Goal: Transaction & Acquisition: Download file/media

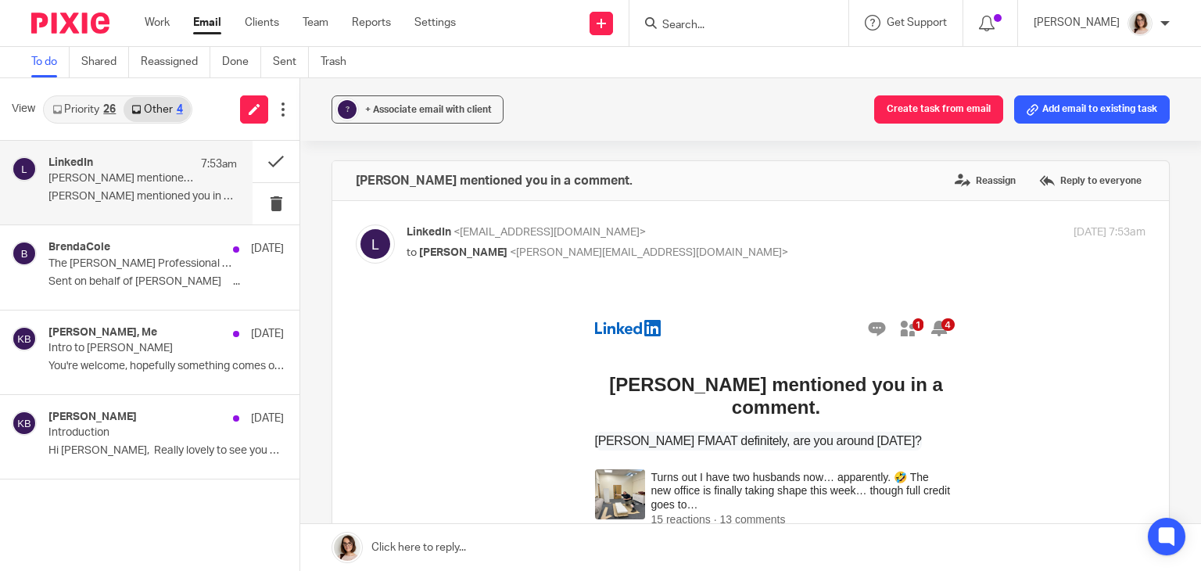
scroll to position [147, 0]
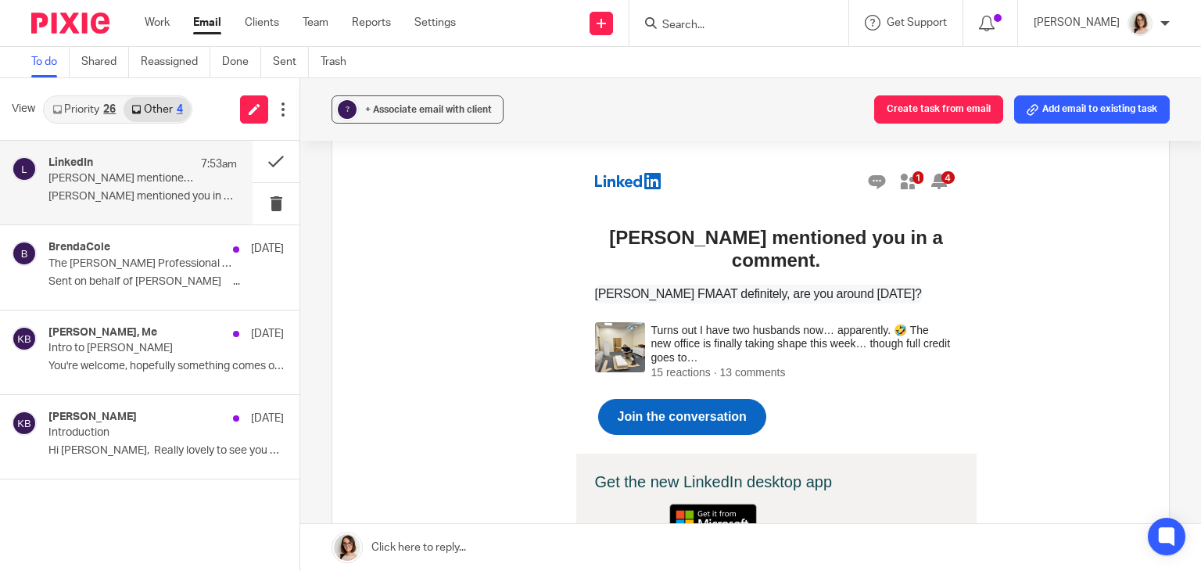
click at [209, 21] on link "Email" at bounding box center [207, 23] width 28 height 16
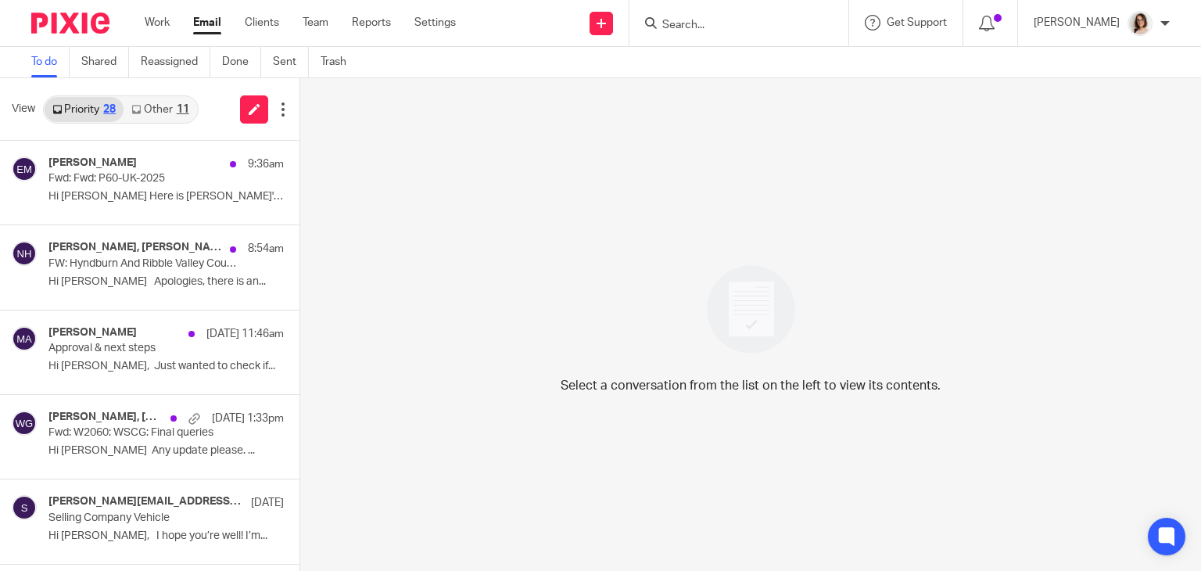
click at [155, 107] on link "Other 11" at bounding box center [159, 109] width 73 height 25
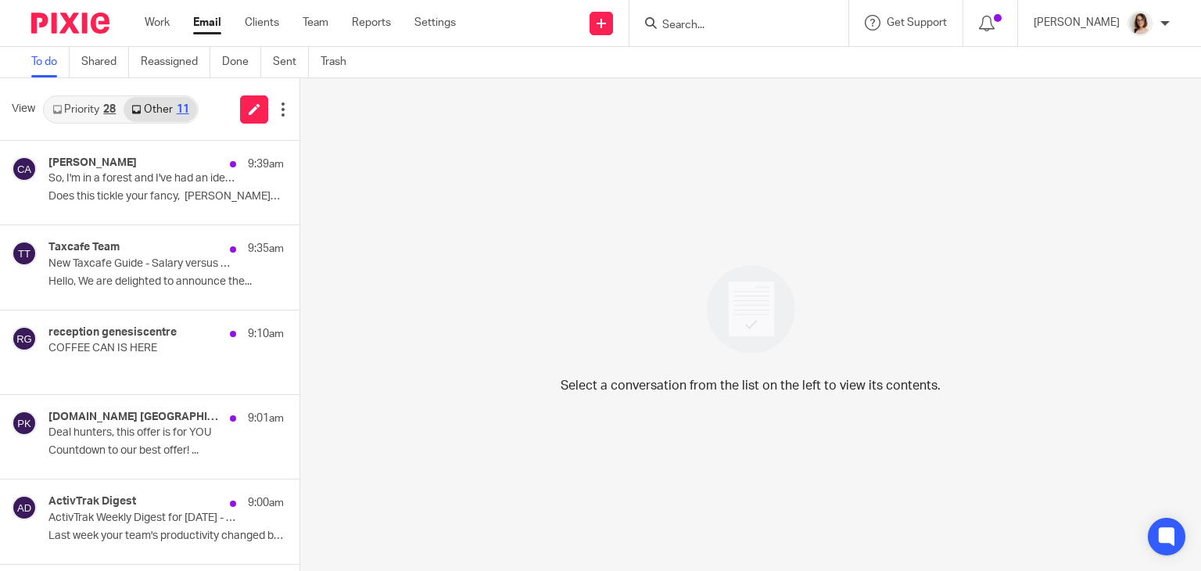
click at [75, 105] on link "Priority 28" at bounding box center [84, 109] width 79 height 25
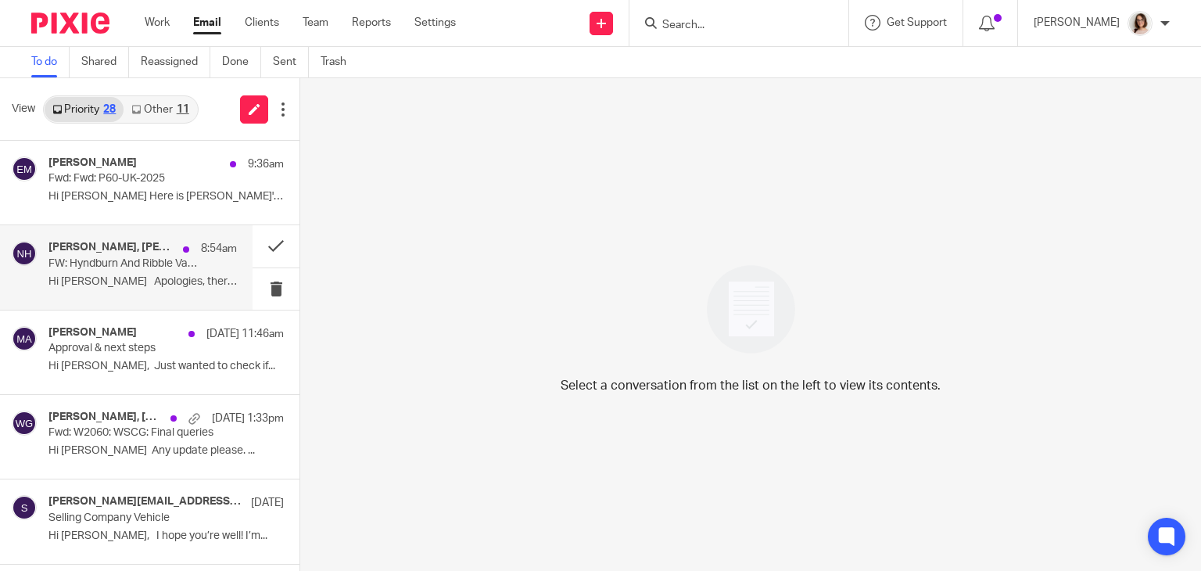
click at [148, 272] on div "Nikki Holbrook, Elaine Barker, Me 8:54am FW: Hyndburn And Ribble Valley Council…" at bounding box center [142, 267] width 188 height 52
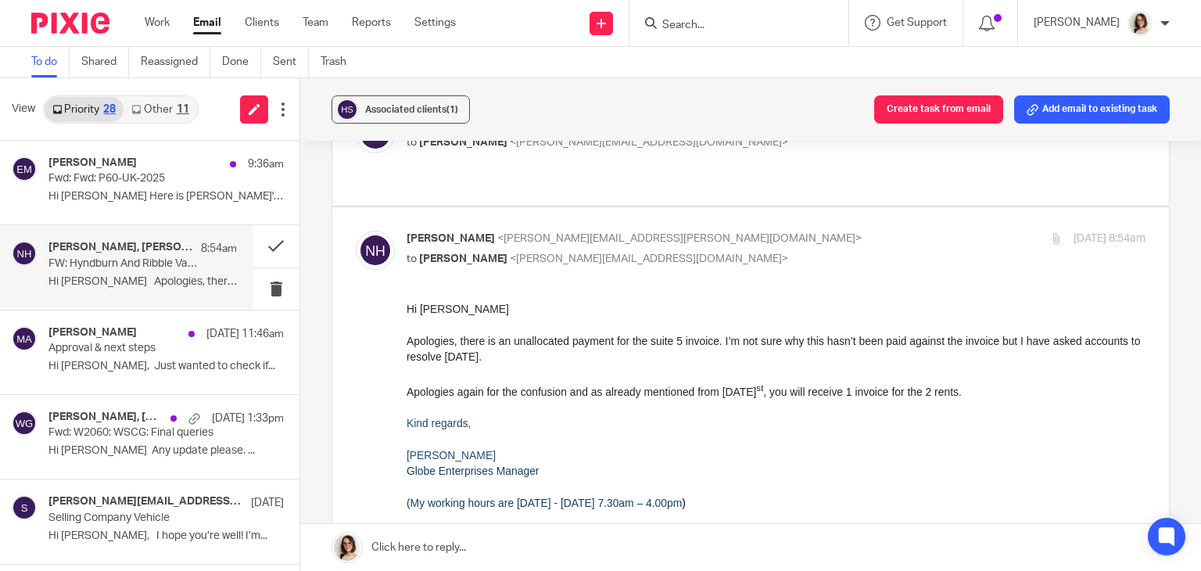
scroll to position [513, 0]
click at [252, 252] on button at bounding box center [275, 245] width 47 height 41
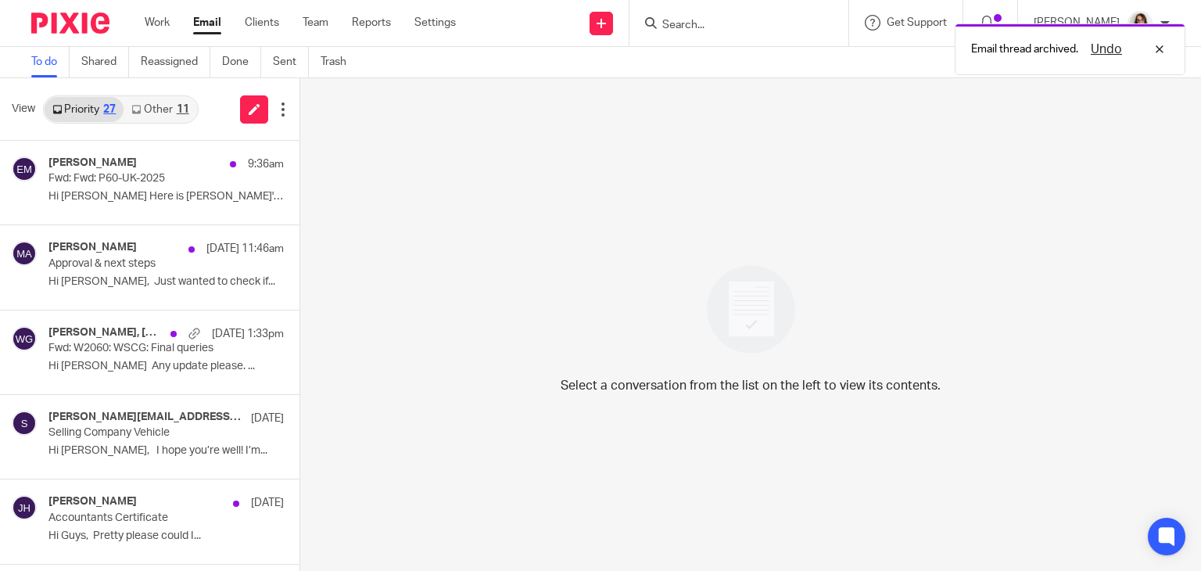
click at [156, 109] on link "Other 11" at bounding box center [159, 109] width 73 height 25
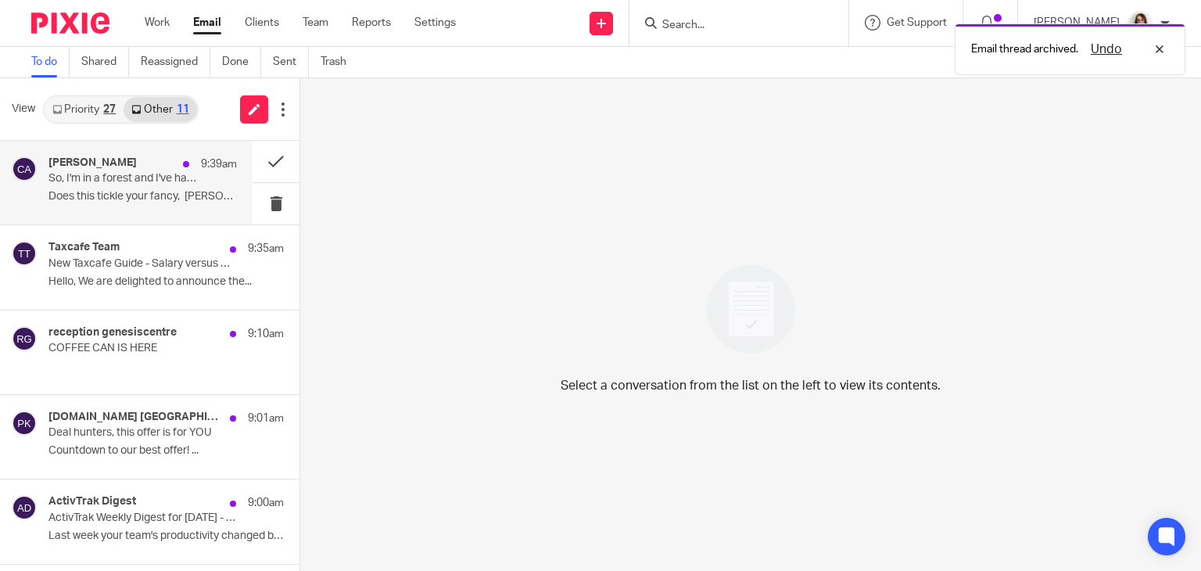
click at [175, 185] on div "Claire Ackers 9:39am So, I'm in a forest and I've had an idea... Does this tick…" at bounding box center [142, 182] width 188 height 52
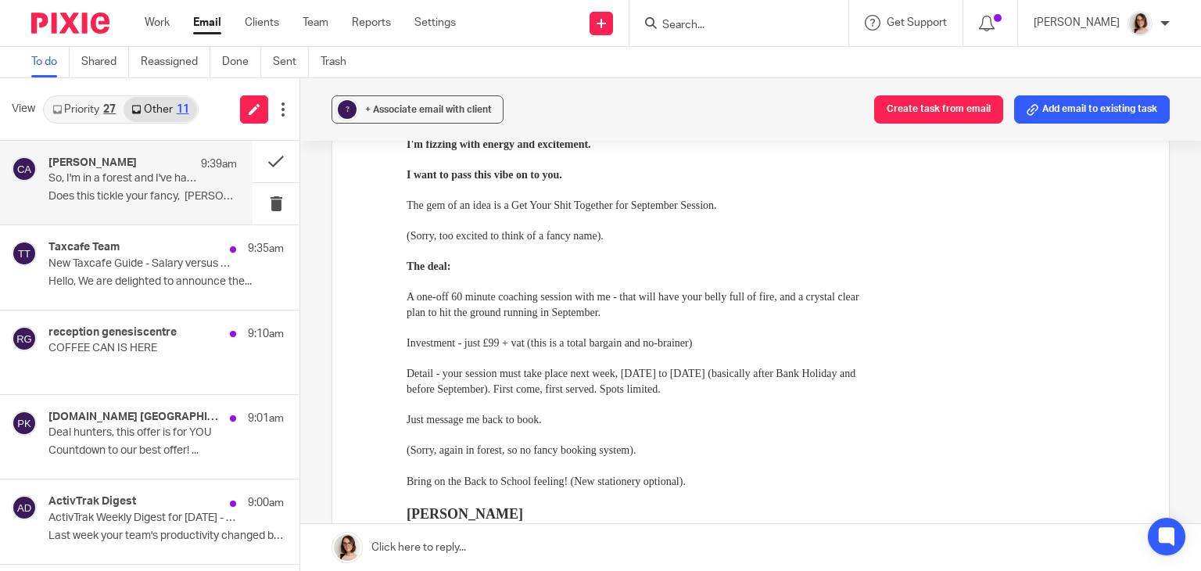
scroll to position [347, 0]
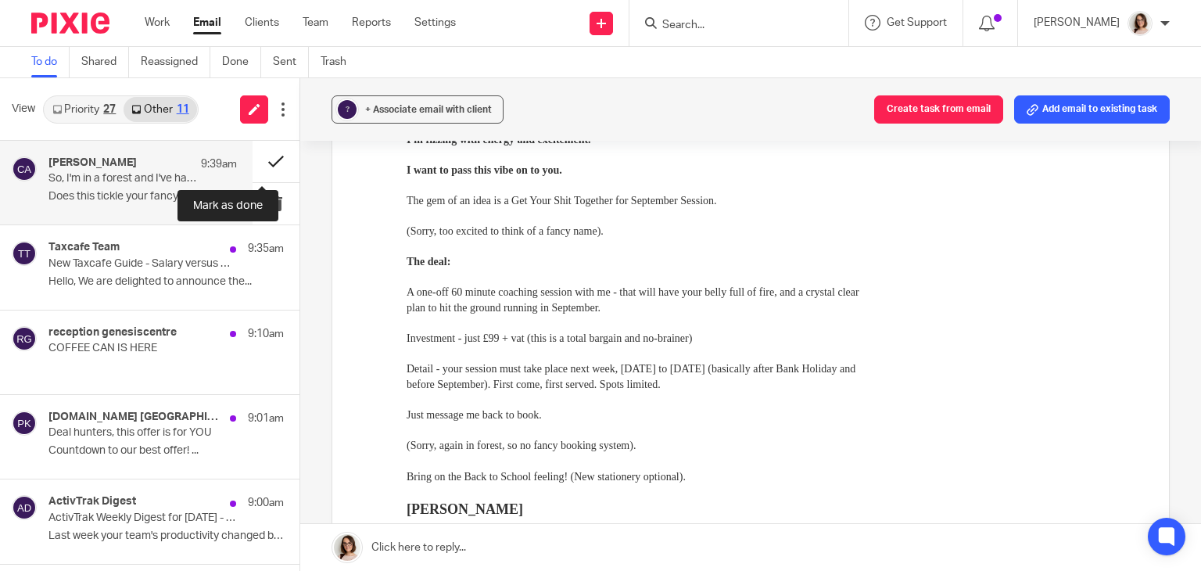
click at [256, 163] on button at bounding box center [275, 161] width 47 height 41
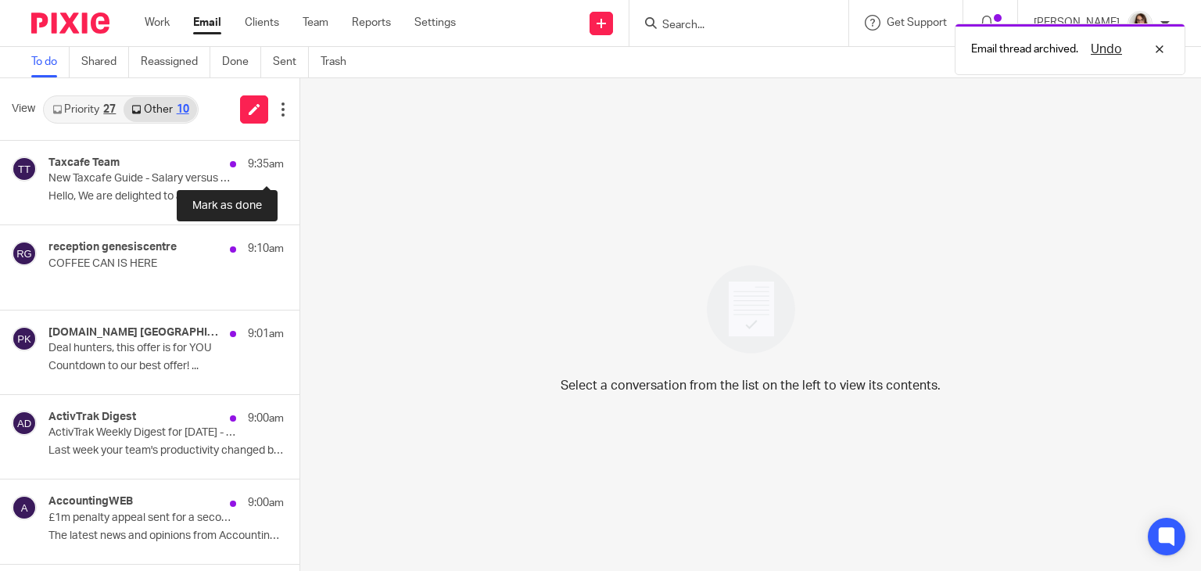
click at [299, 163] on button at bounding box center [305, 161] width 13 height 41
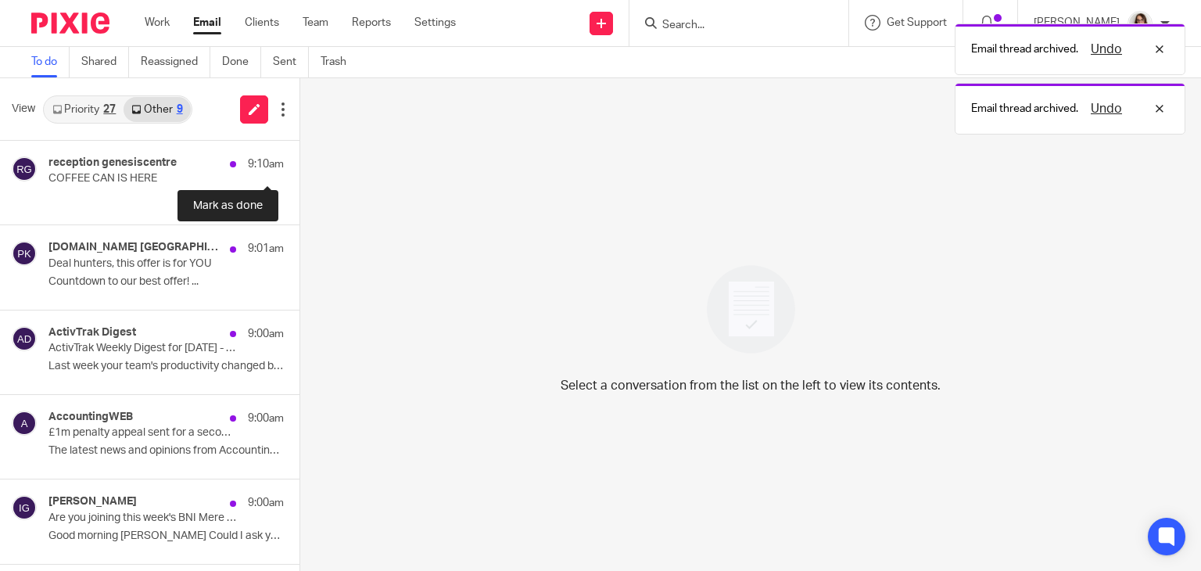
click at [299, 163] on button at bounding box center [305, 161] width 13 height 41
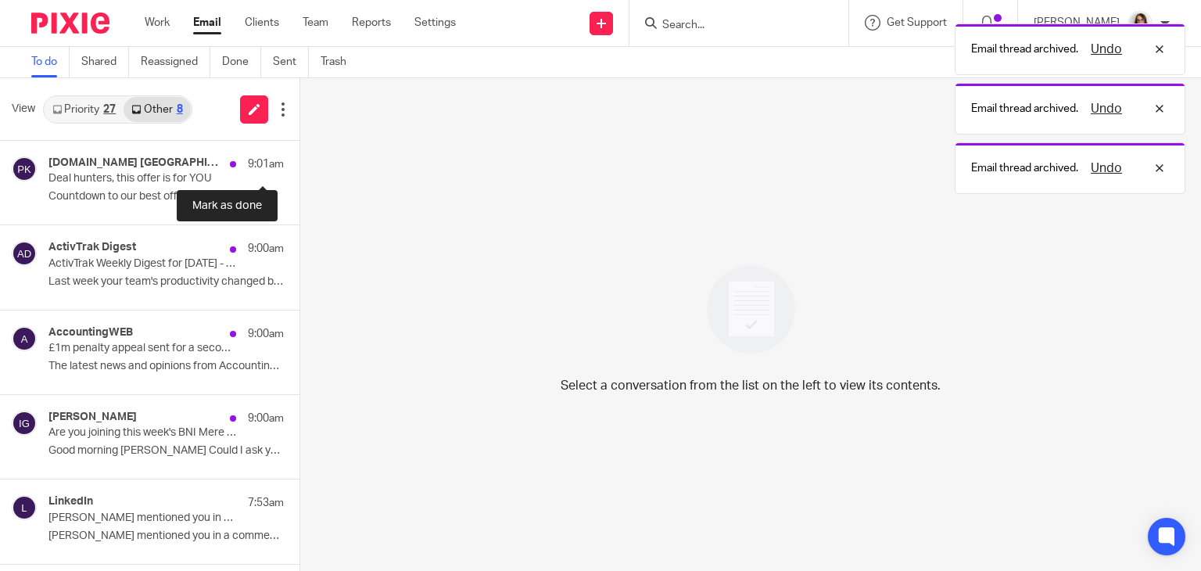
click at [299, 163] on button at bounding box center [305, 161] width 13 height 41
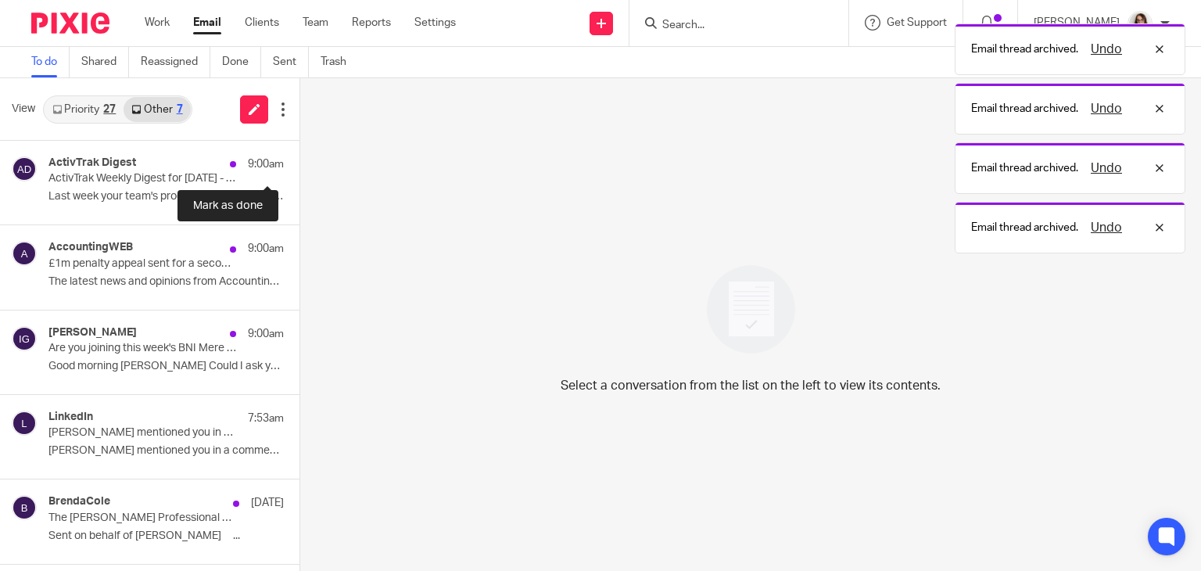
click at [299, 163] on button at bounding box center [305, 161] width 13 height 41
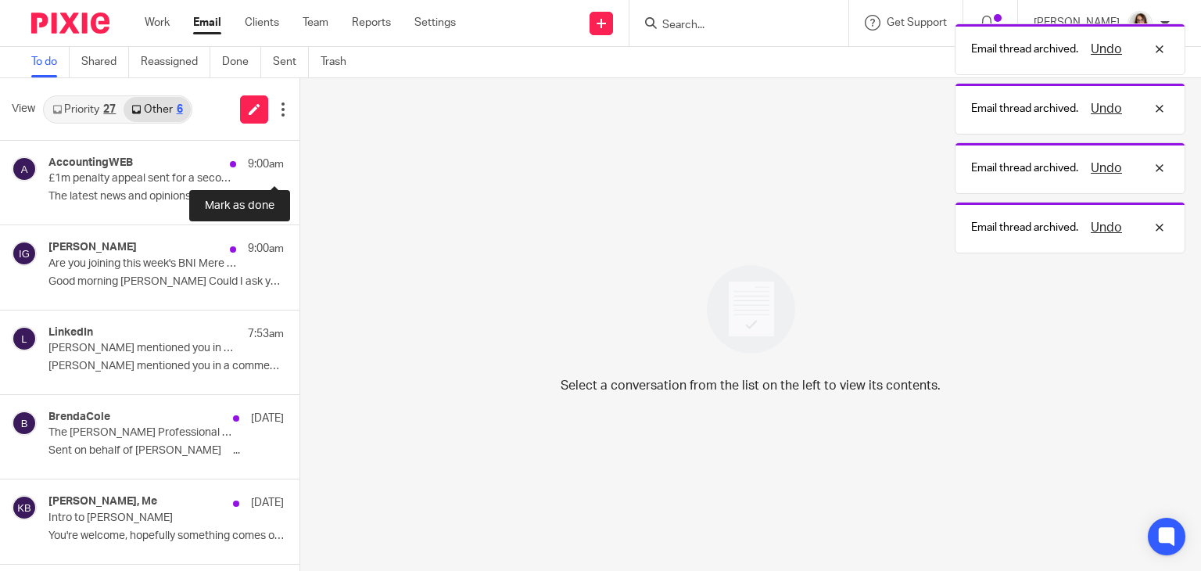
click at [299, 163] on button at bounding box center [305, 161] width 13 height 41
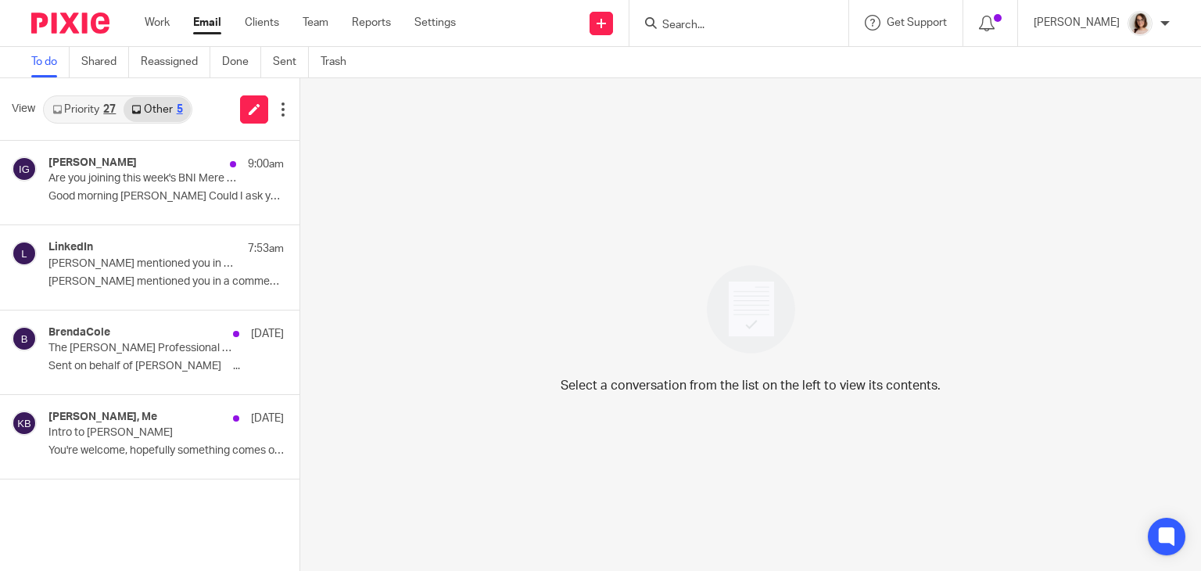
click at [222, 34] on div "Work Email Clients Team Reports Settings Work Email Clients Team Reports Settin…" at bounding box center [304, 23] width 350 height 46
click at [97, 106] on link "Priority 27" at bounding box center [84, 109] width 79 height 25
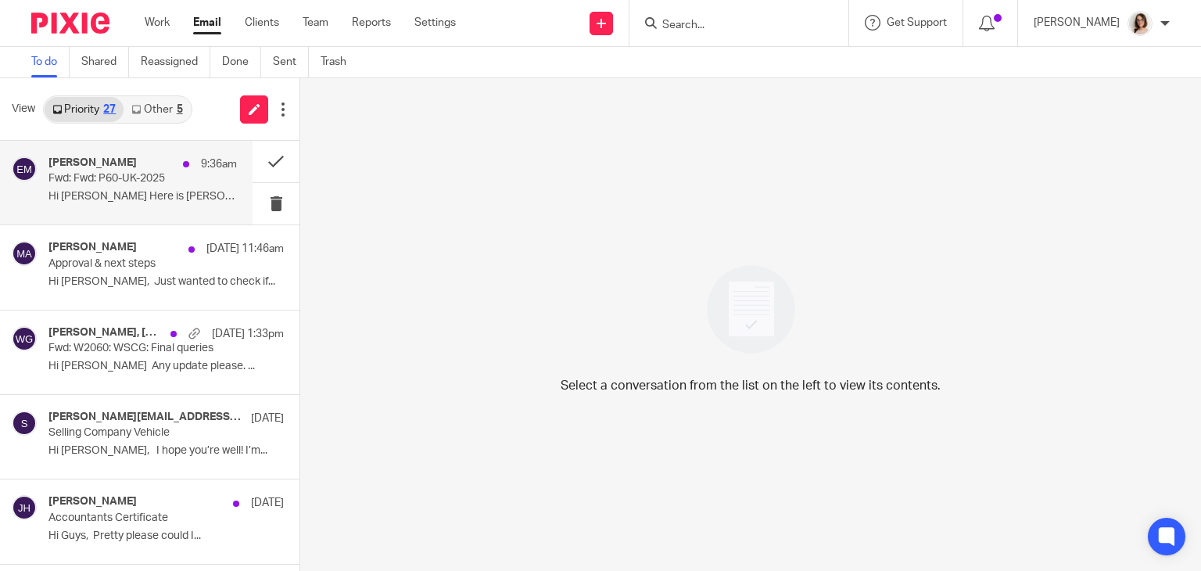
click at [152, 190] on p "Hi Caroline Here is Carl's p60 :) Emma ..." at bounding box center [142, 196] width 188 height 13
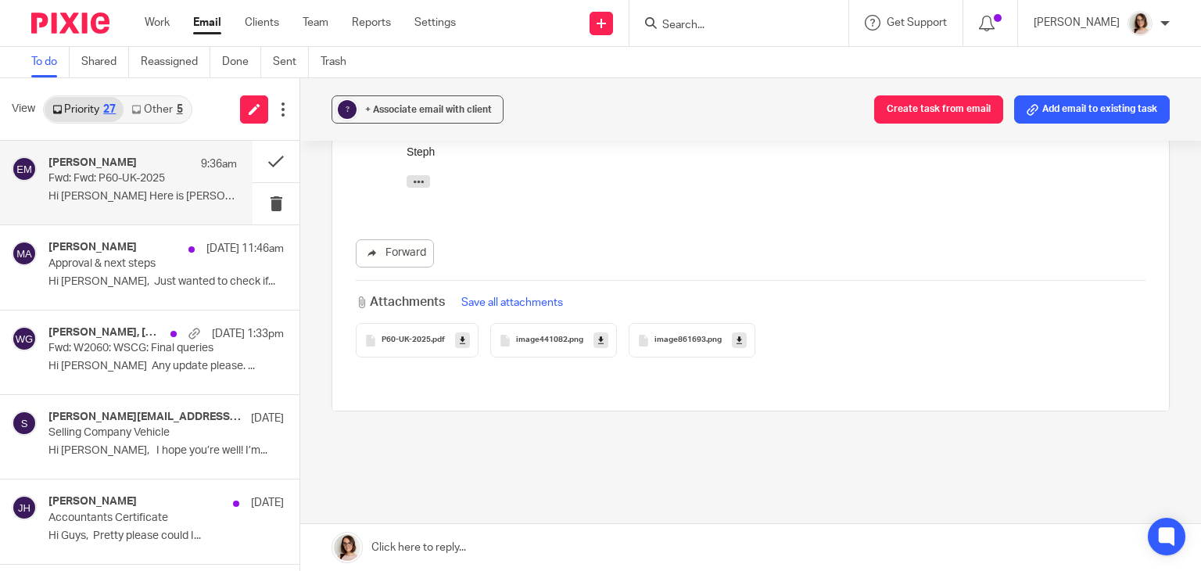
scroll to position [607, 0]
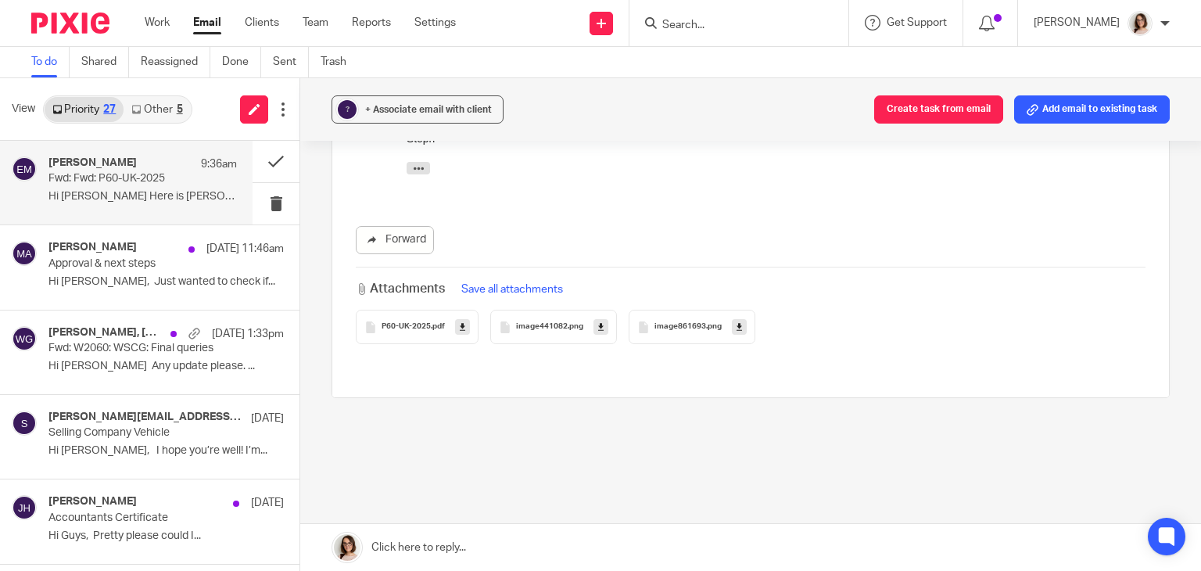
click at [460, 324] on icon at bounding box center [462, 327] width 5 height 12
click at [256, 163] on button at bounding box center [275, 161] width 47 height 41
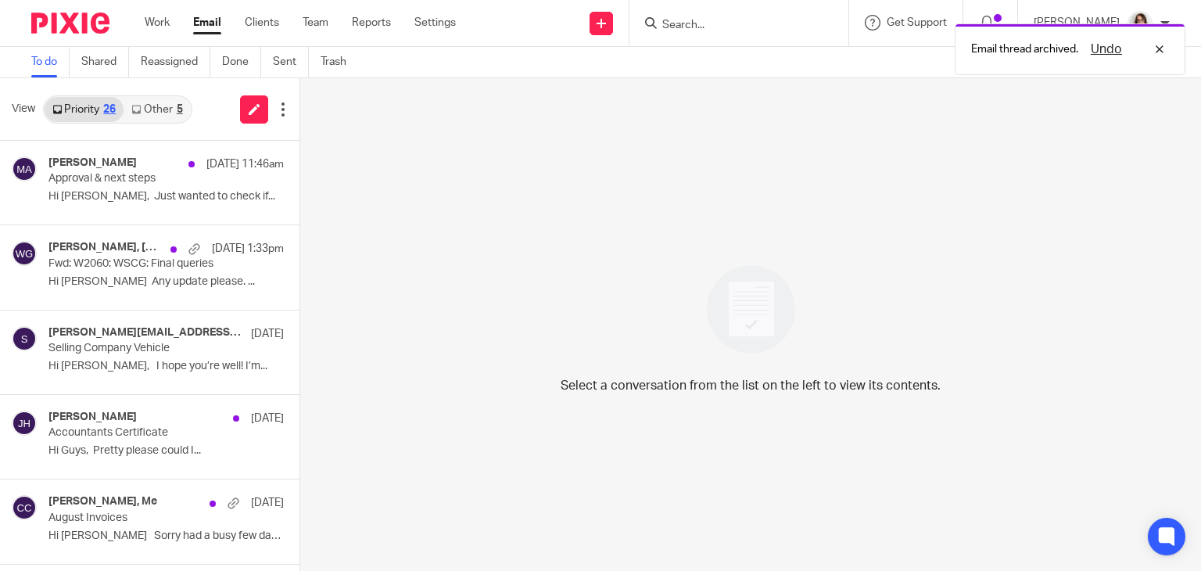
click at [145, 106] on link "Other 5" at bounding box center [156, 109] width 66 height 25
